Goal: Find specific page/section: Find specific page/section

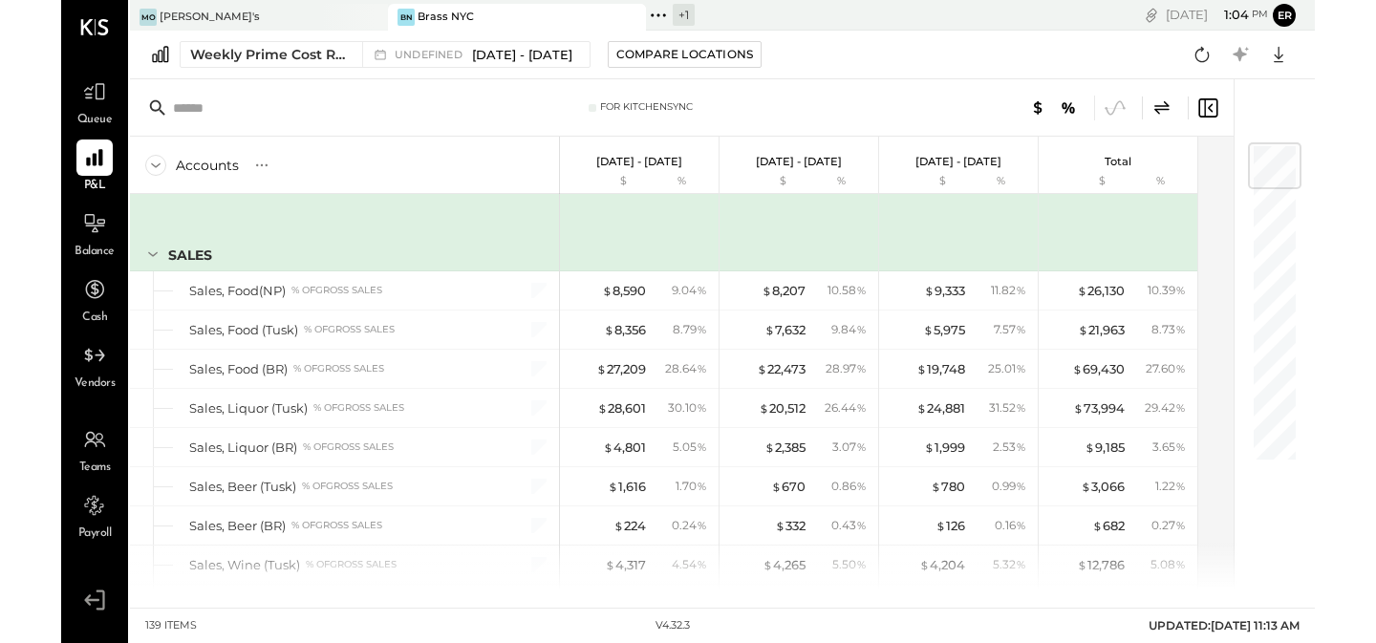
scroll to position [1, 0]
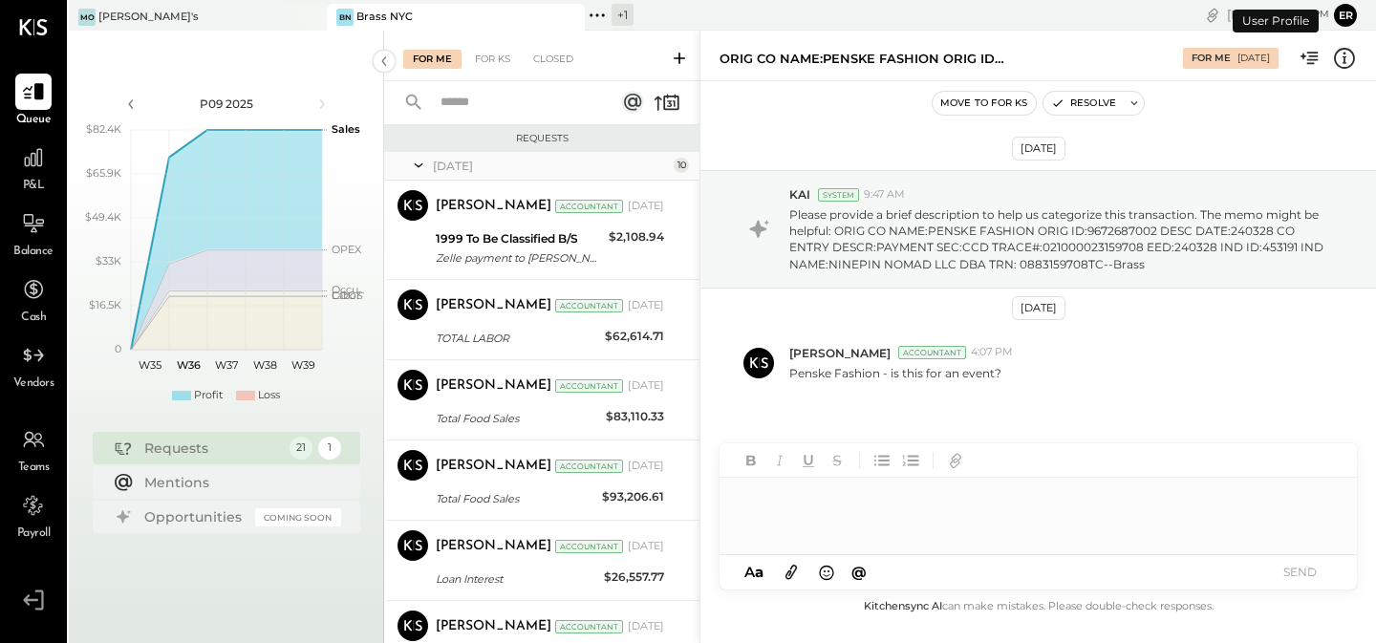
scroll to position [544, 0]
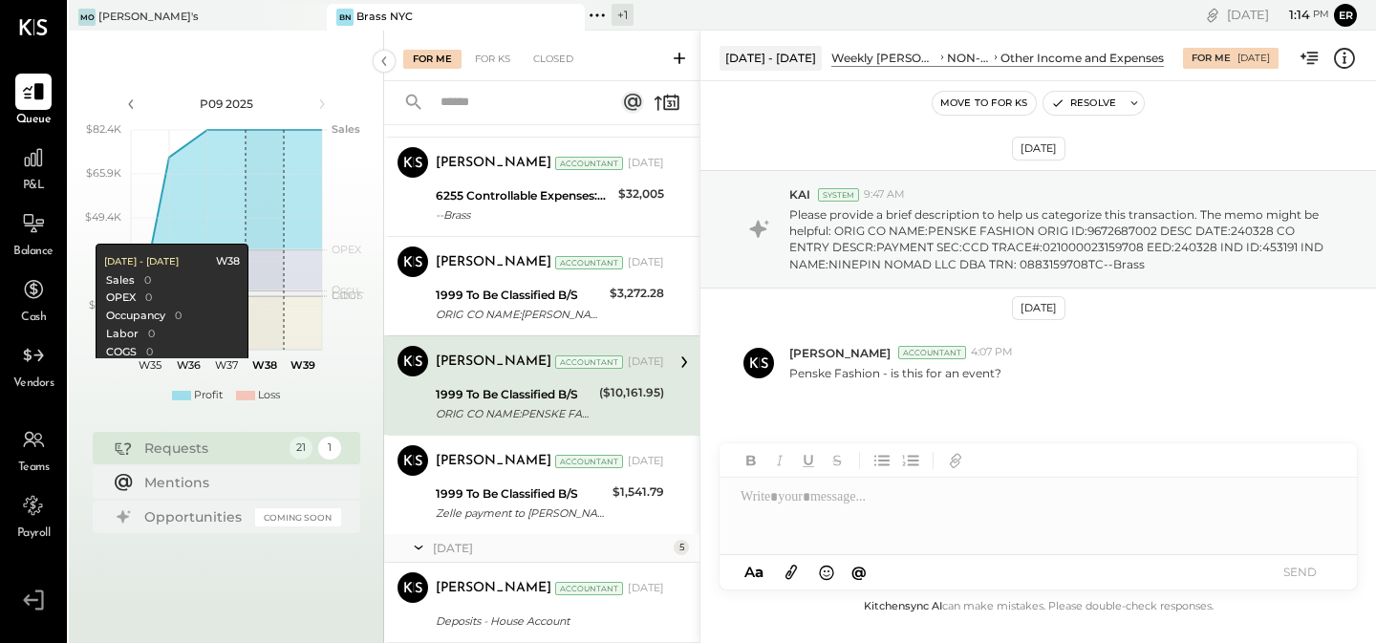
click at [30, 527] on span "Payroll" at bounding box center [33, 534] width 33 height 17
